Goal: Consume media (video, audio)

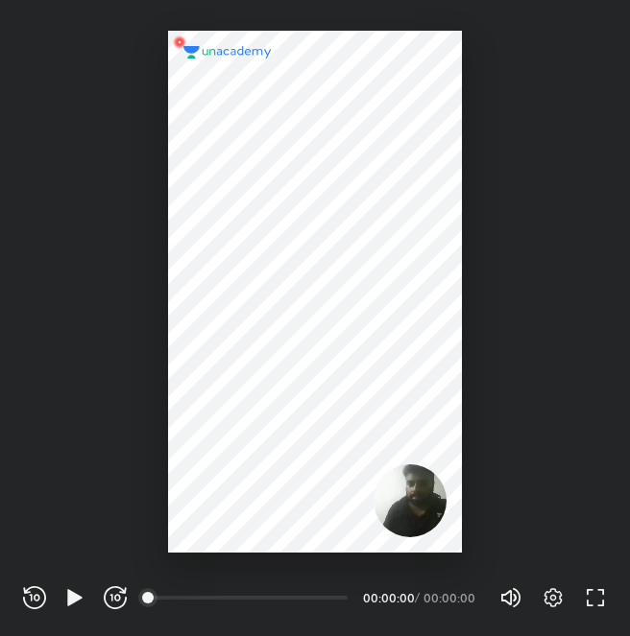
scroll to position [636, 630]
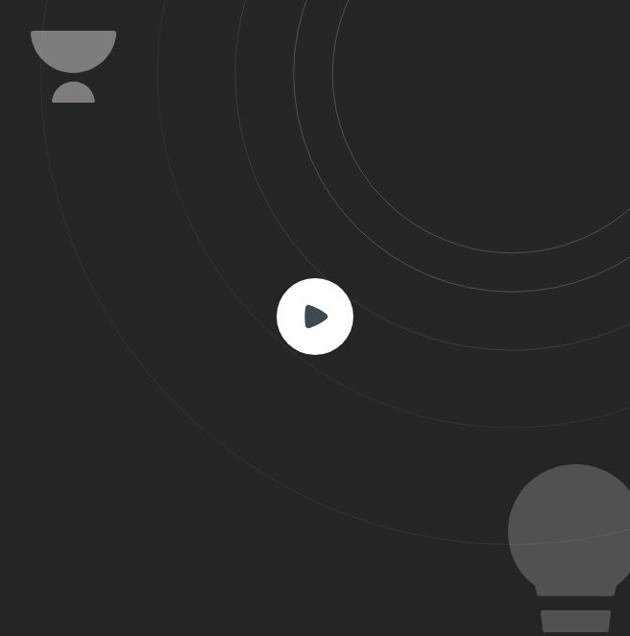
click at [301, 306] on rect at bounding box center [314, 316] width 77 height 77
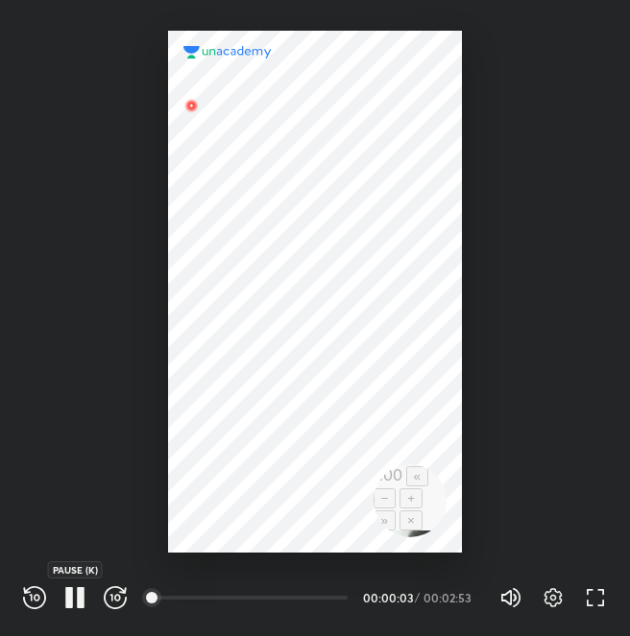
click at [63, 596] on icon "button" at bounding box center [74, 598] width 23 height 23
click at [70, 593] on icon "button" at bounding box center [74, 597] width 14 height 16
click at [72, 599] on icon "button" at bounding box center [69, 597] width 8 height 21
click at [537, 399] on div at bounding box center [315, 276] width 630 height 553
click at [66, 589] on icon "button" at bounding box center [74, 598] width 23 height 23
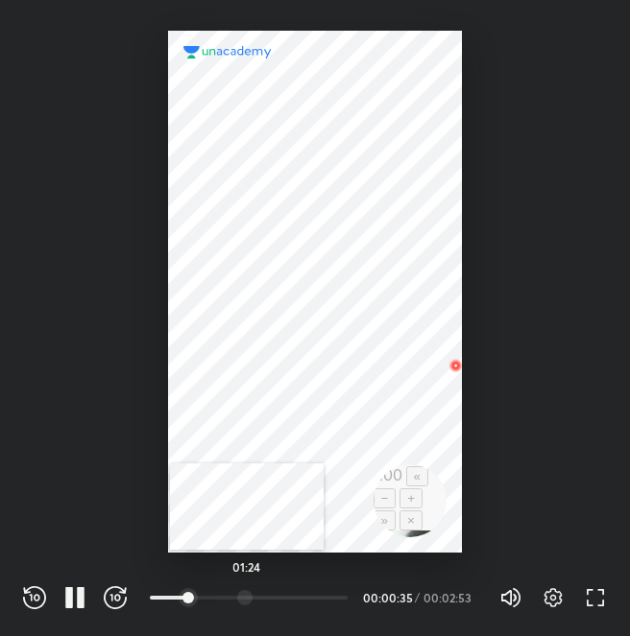
click at [247, 594] on div at bounding box center [244, 597] width 15 height 15
click at [281, 600] on div at bounding box center [279, 597] width 15 height 15
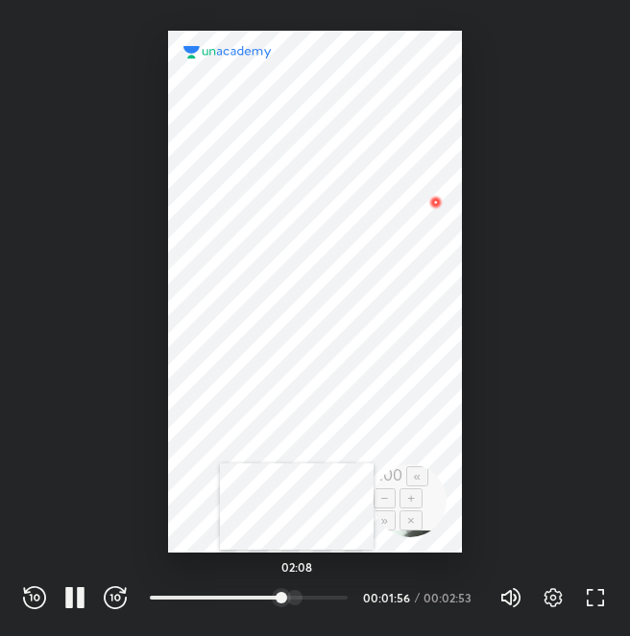
click at [297, 599] on div at bounding box center [294, 597] width 15 height 15
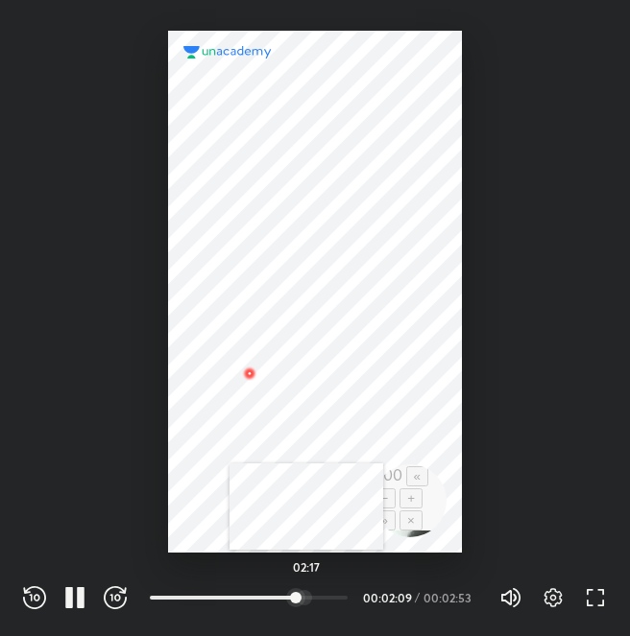
click at [306, 599] on div at bounding box center [304, 597] width 15 height 15
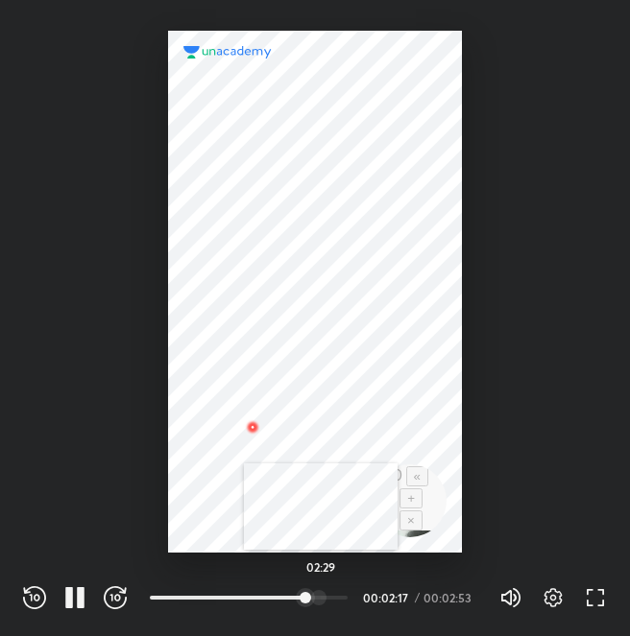
click at [321, 599] on div at bounding box center [318, 597] width 15 height 15
